Goal: Navigation & Orientation: Understand site structure

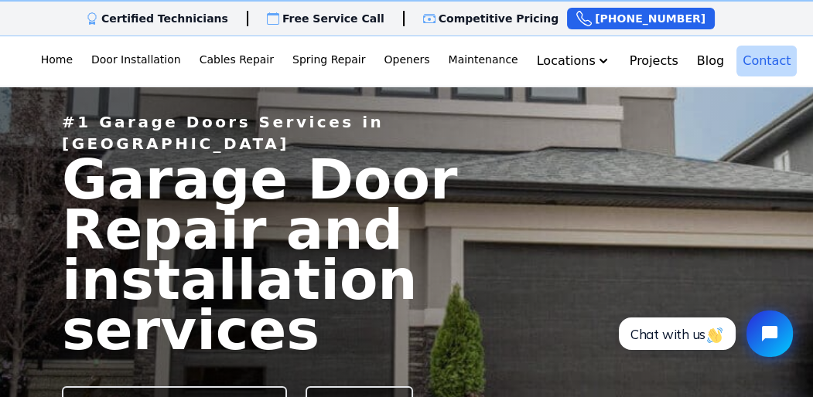
click at [755, 64] on link "Contact" at bounding box center [766, 61] width 60 height 31
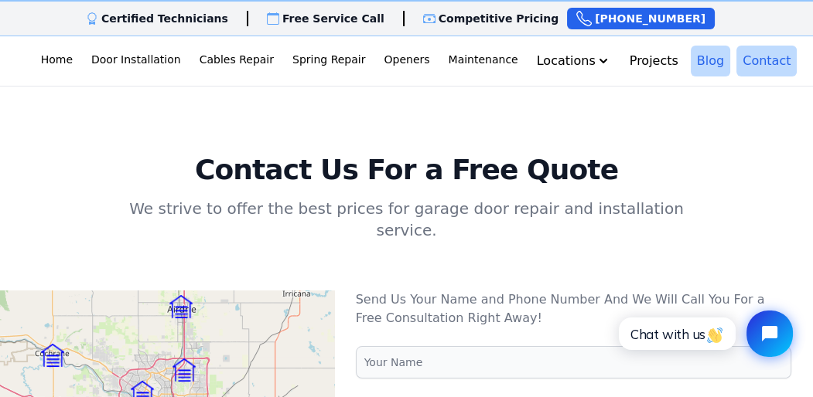
click at [702, 63] on link "Blog" at bounding box center [710, 61] width 39 height 31
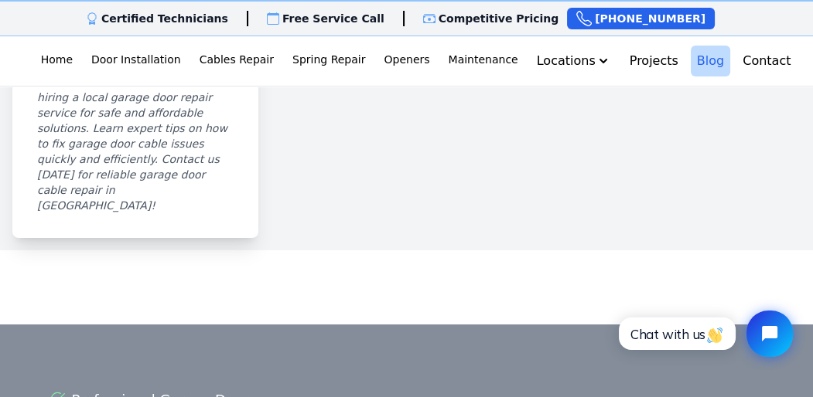
scroll to position [1779, 0]
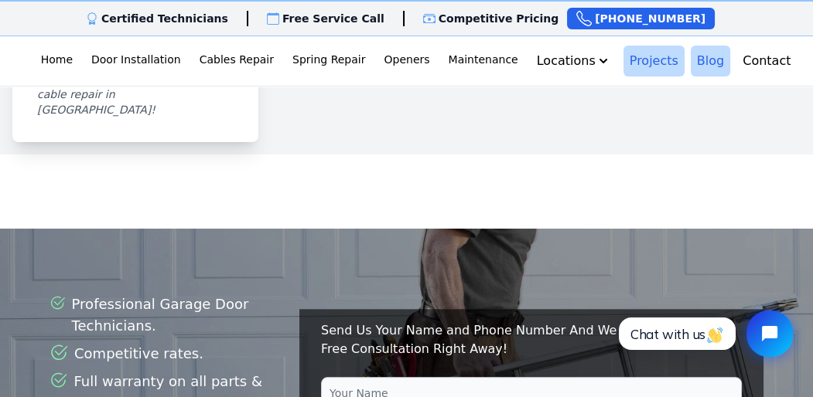
click at [640, 64] on link "Projects" at bounding box center [653, 61] width 61 height 31
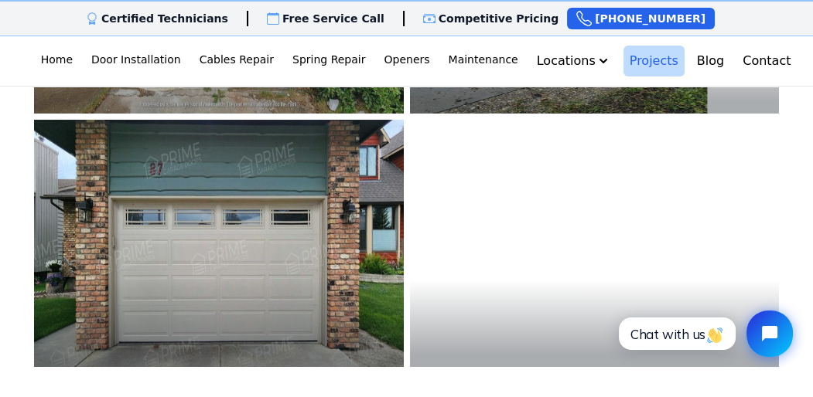
scroll to position [851, 0]
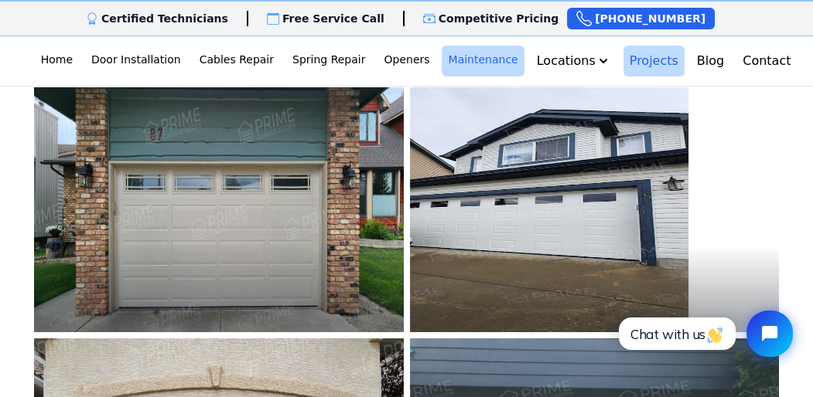
click at [486, 60] on link "Maintenance" at bounding box center [483, 61] width 82 height 31
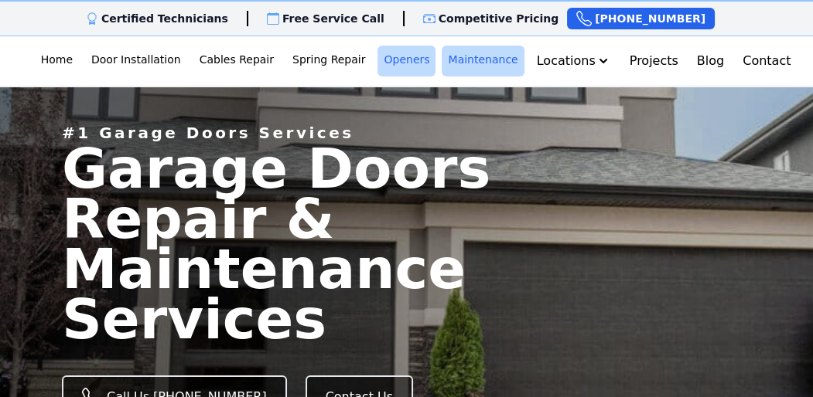
click at [414, 57] on link "Openers" at bounding box center [406, 61] width 58 height 31
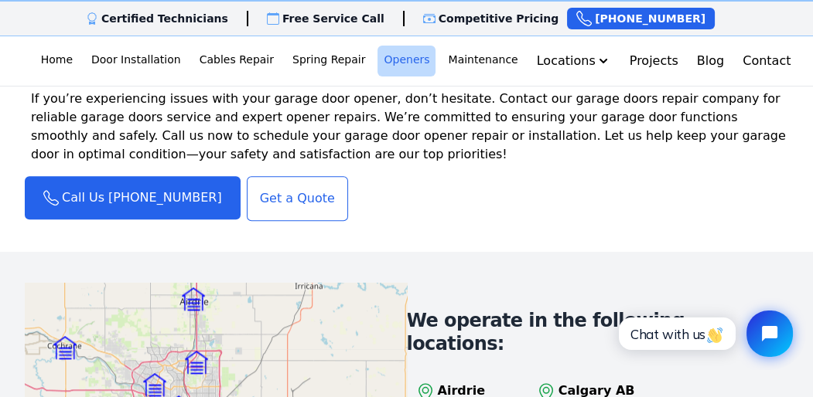
scroll to position [1932, 0]
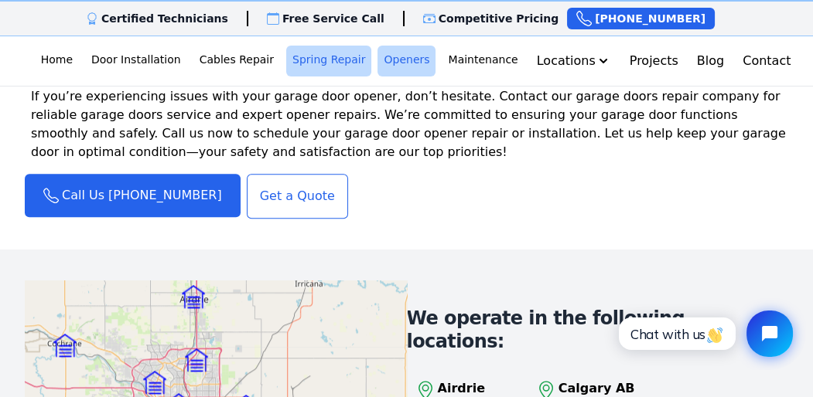
click at [344, 60] on link "Spring Repair" at bounding box center [328, 61] width 85 height 31
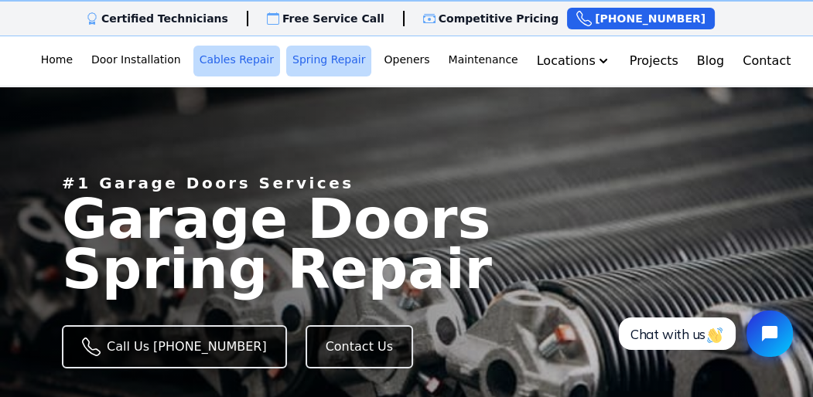
click at [254, 58] on link "Cables Repair" at bounding box center [236, 61] width 87 height 31
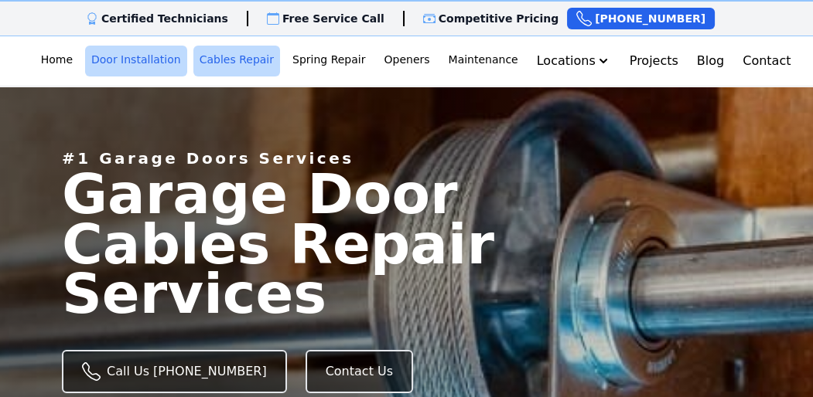
click at [169, 57] on link "Door Installation" at bounding box center [136, 61] width 102 height 31
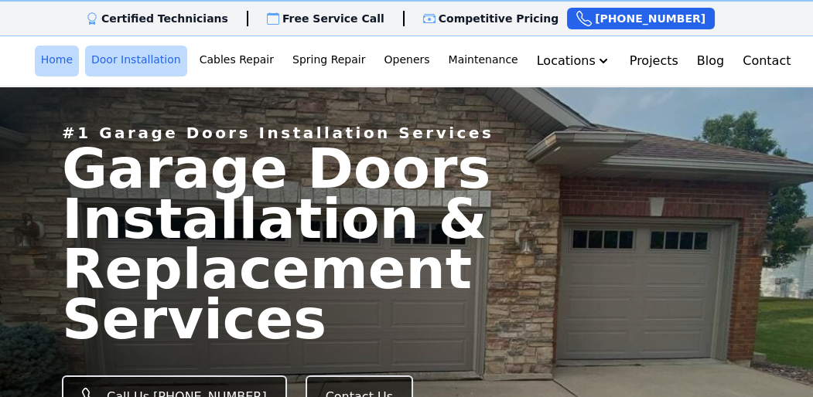
click at [79, 60] on link "Home" at bounding box center [57, 61] width 44 height 31
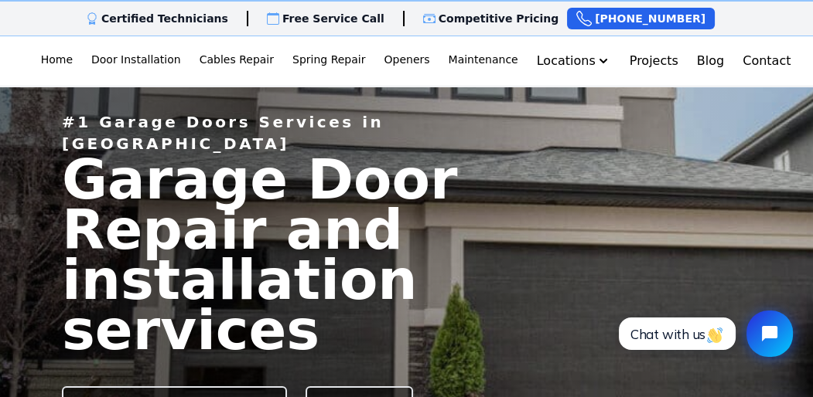
click at [16, 60] on img at bounding box center [16, 61] width 0 height 25
